Goal: Go to known website: Go to known website

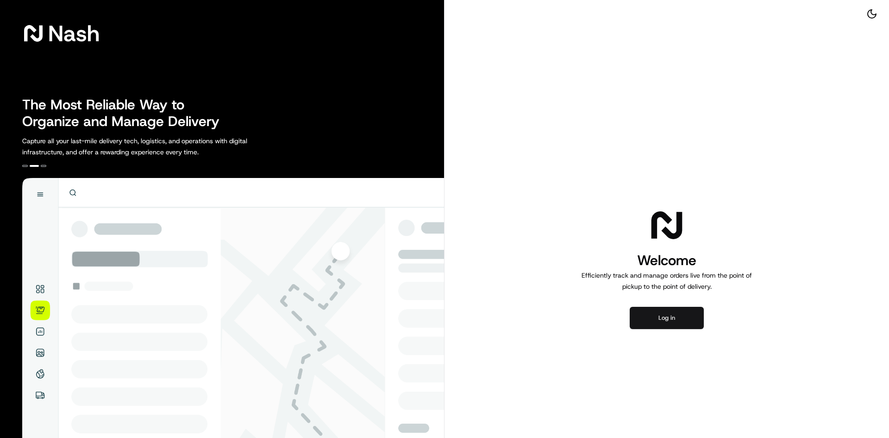
click at [670, 324] on button "Log in" at bounding box center [667, 318] width 74 height 22
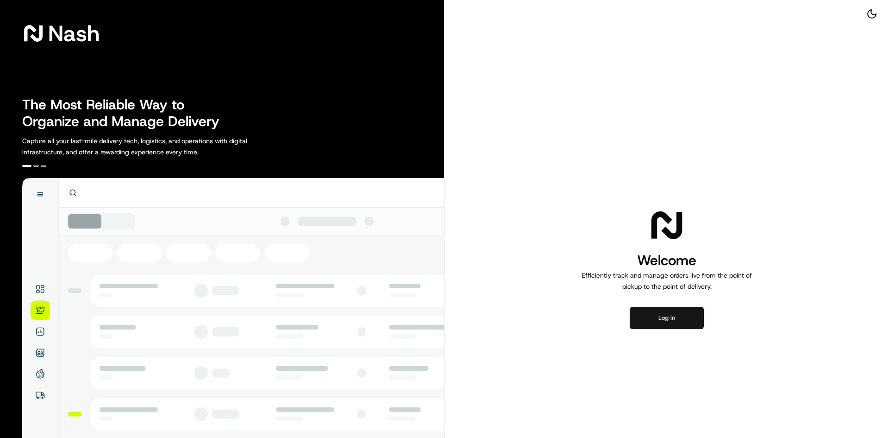
click at [683, 318] on button "Log in" at bounding box center [667, 318] width 74 height 22
